Goal: Task Accomplishment & Management: Use online tool/utility

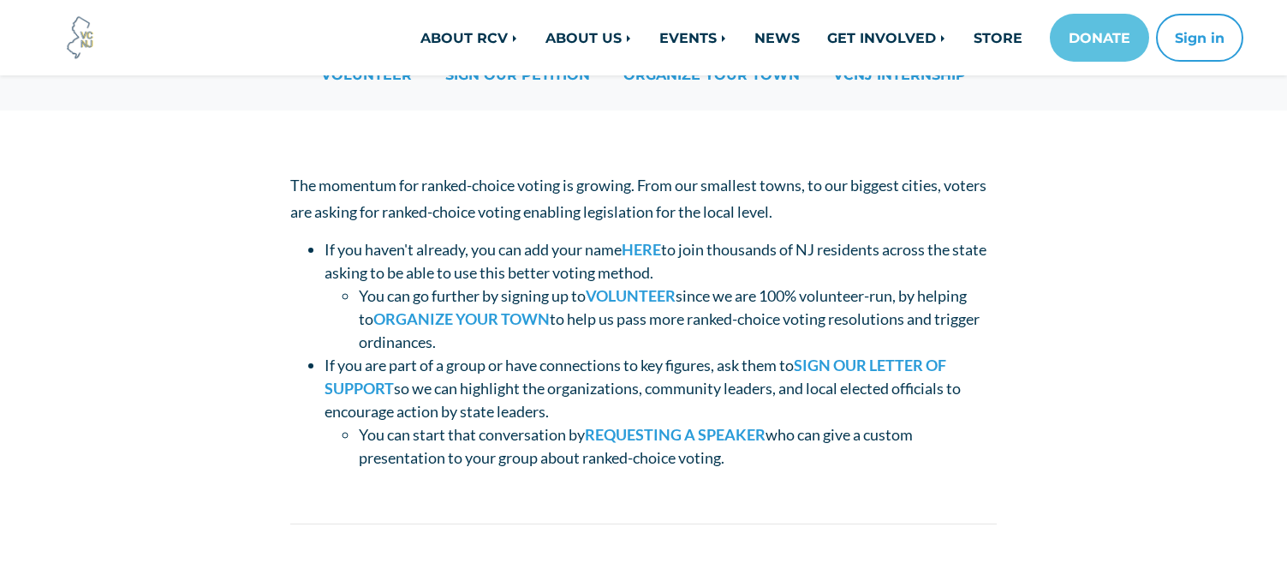
scroll to position [257, 0]
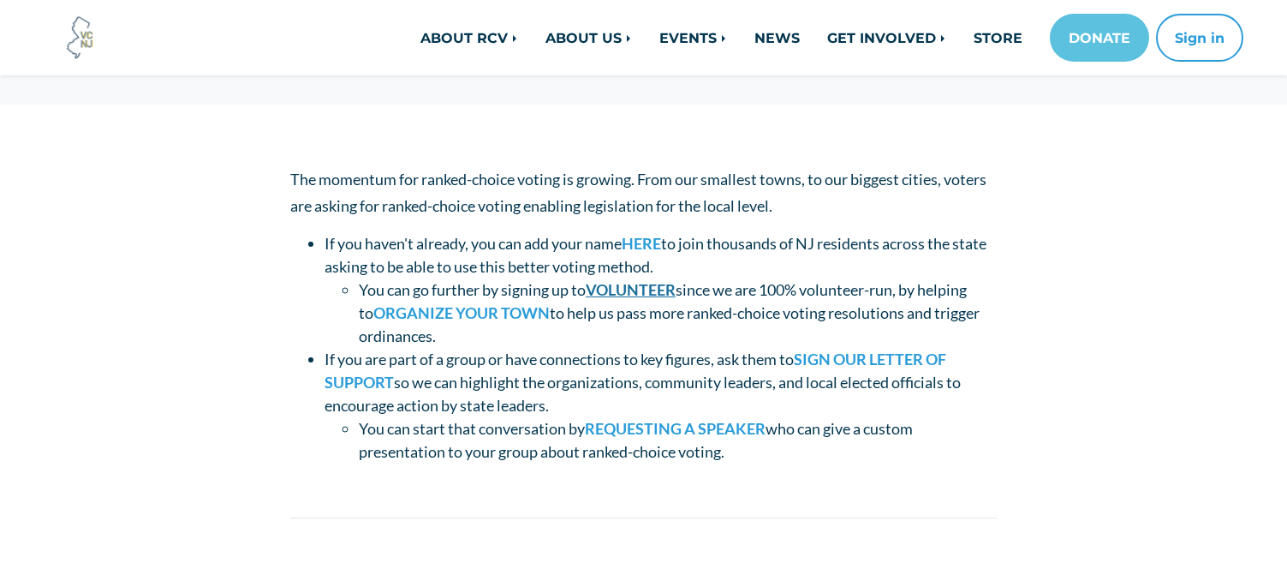
click at [645, 288] on link "VOLUNTEER" at bounding box center [631, 289] width 90 height 19
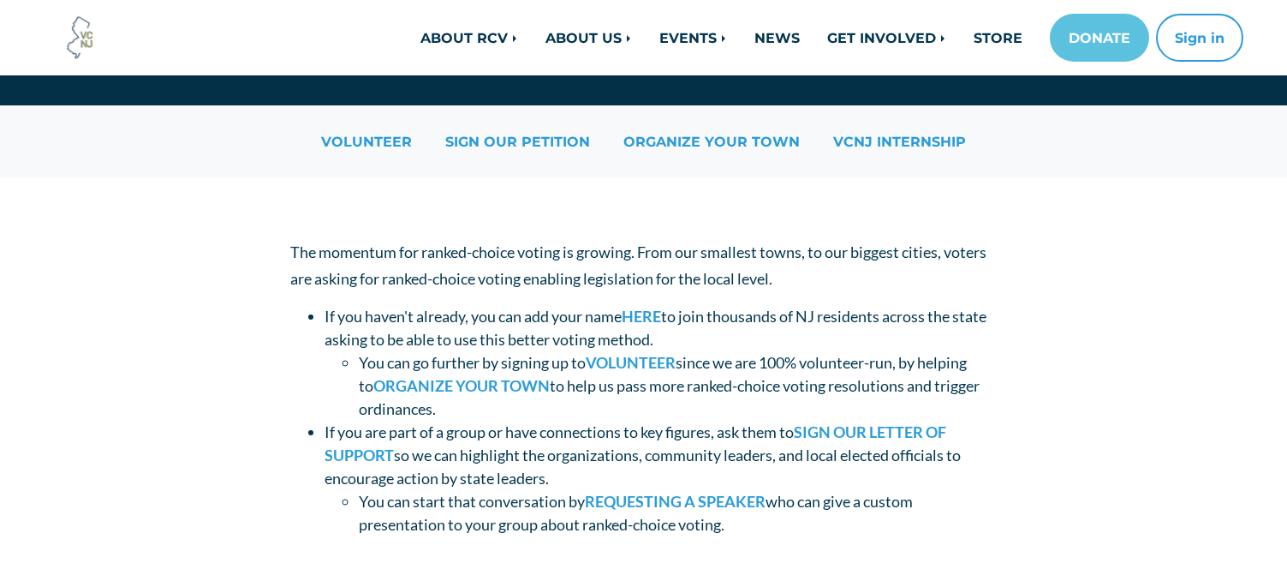
scroll to position [257, 0]
